Goal: Task Accomplishment & Management: Use online tool/utility

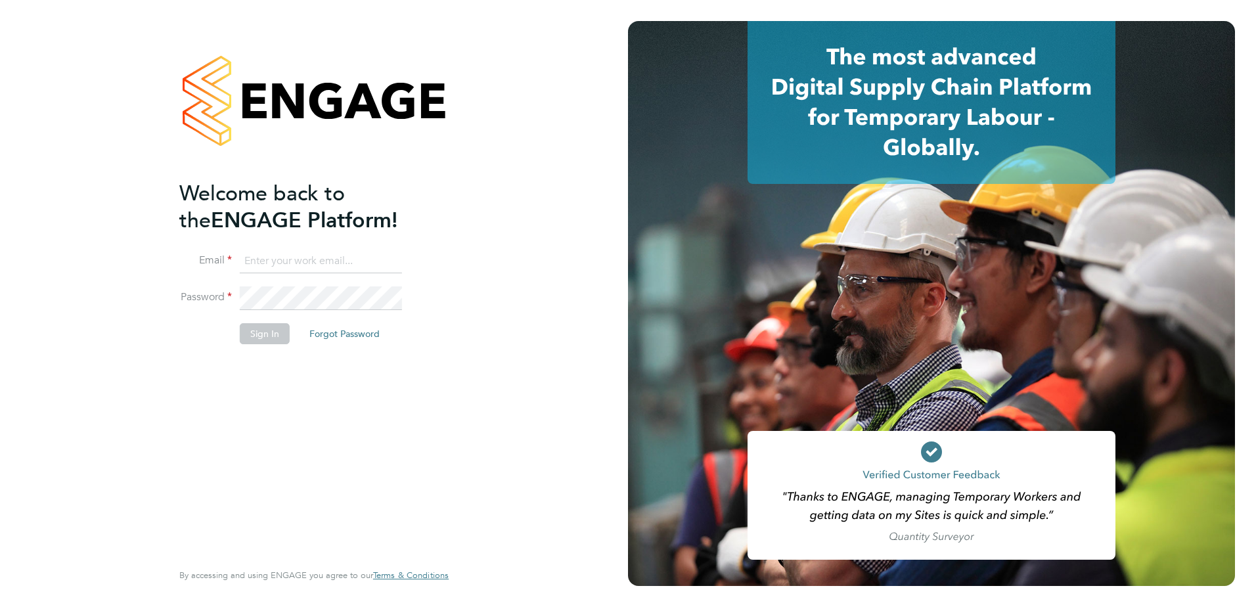
type input "jonny.millar@vistry.co.uk"
click at [281, 332] on button "Sign In" at bounding box center [265, 333] width 50 height 21
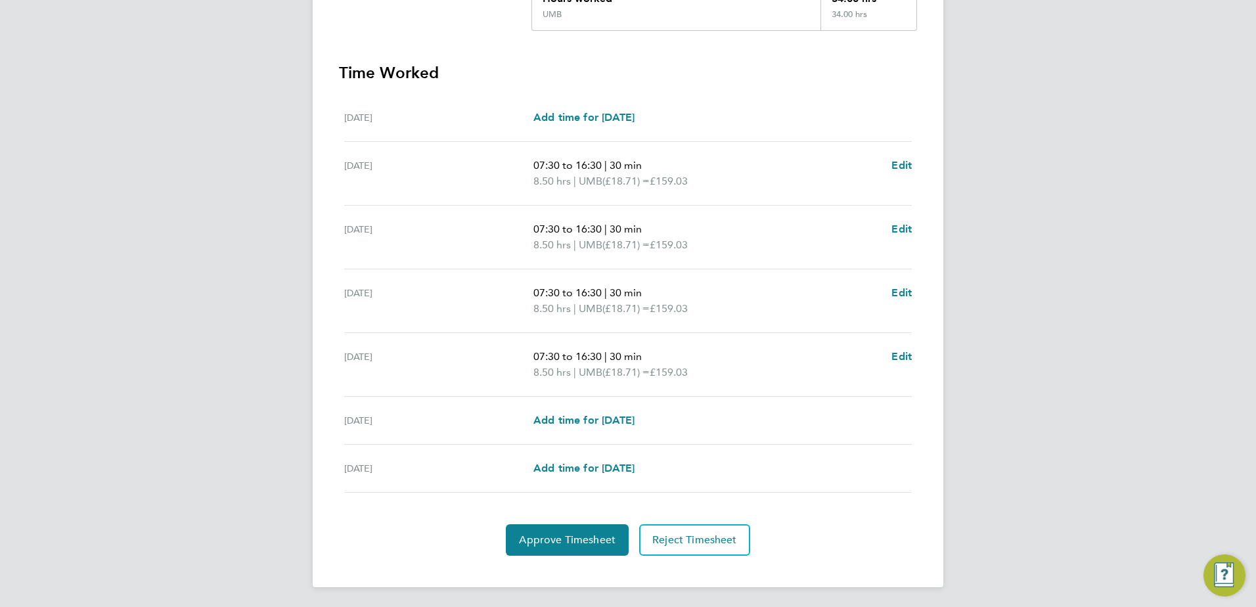
scroll to position [327, 0]
click at [579, 539] on span "Approve Timesheet" at bounding box center [567, 538] width 97 height 13
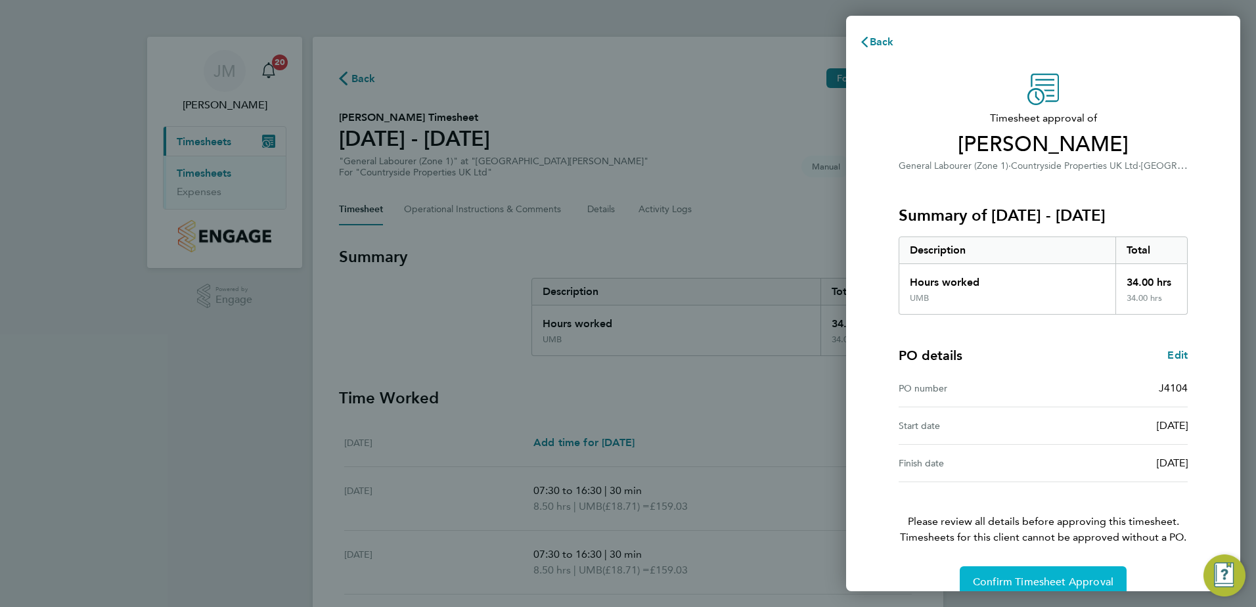
click at [1018, 570] on button "Confirm Timesheet Approval" at bounding box center [1043, 582] width 167 height 32
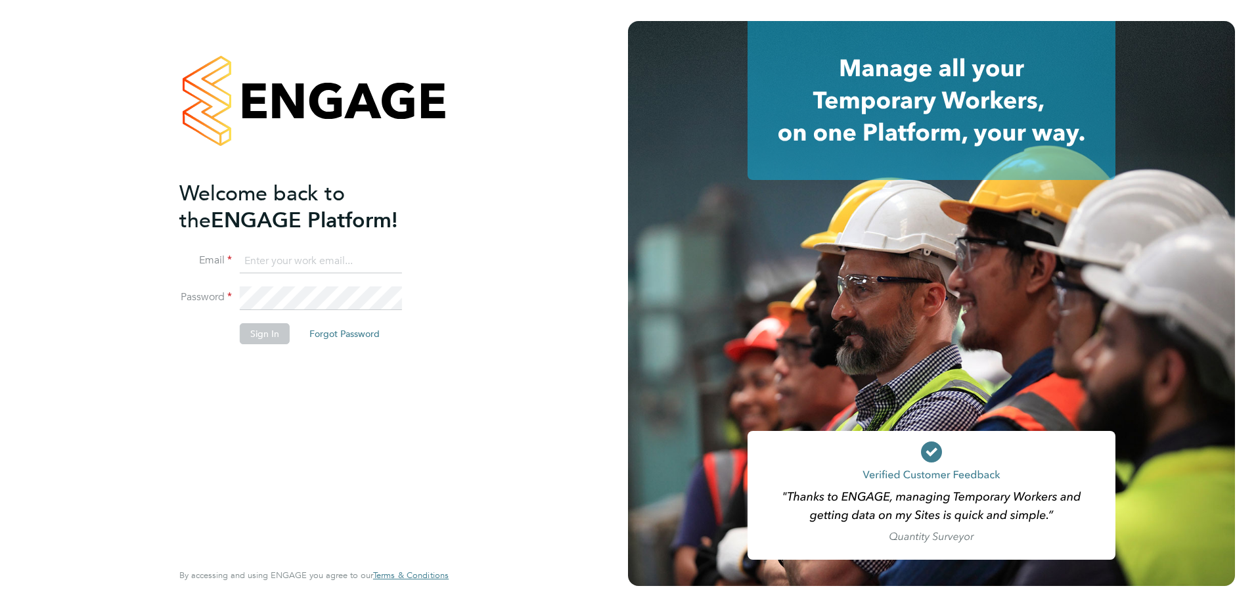
type input "jonny.millar@vistry.co.uk"
click at [267, 339] on button "Sign In" at bounding box center [265, 333] width 50 height 21
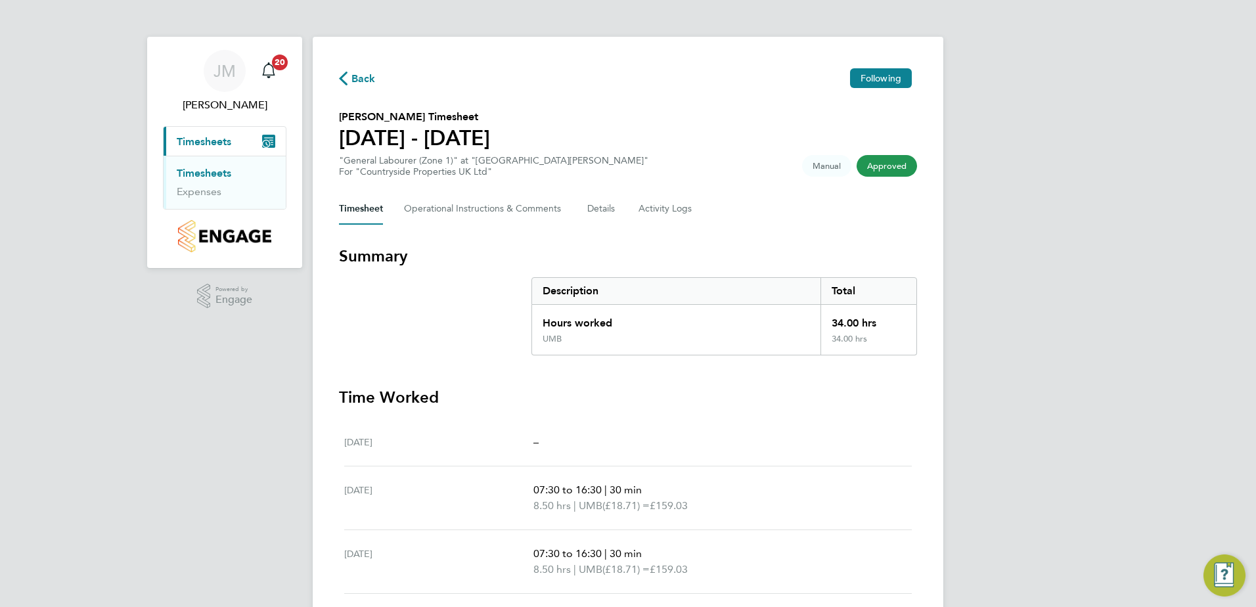
scroll to position [66, 0]
